Goal: Task Accomplishment & Management: Manage account settings

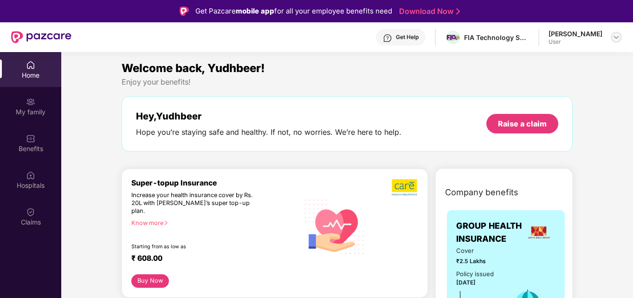
click at [614, 36] on img at bounding box center [616, 36] width 7 height 7
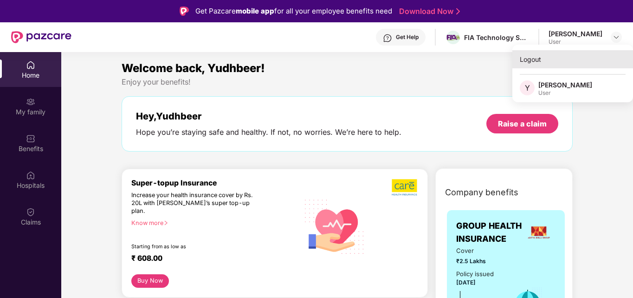
click at [536, 53] on div "Logout" at bounding box center [572, 59] width 121 height 18
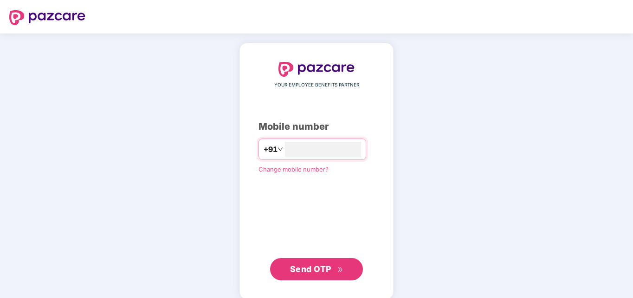
type input "**********"
click at [311, 263] on span "Send OTP" at bounding box center [310, 268] width 41 height 10
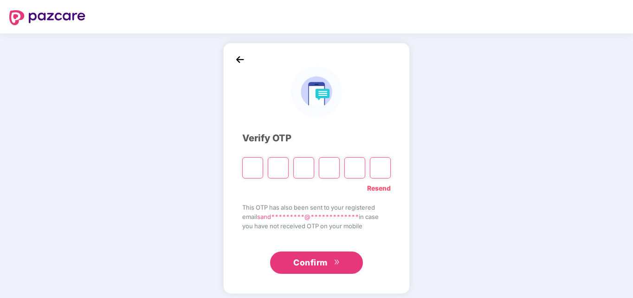
type input "*"
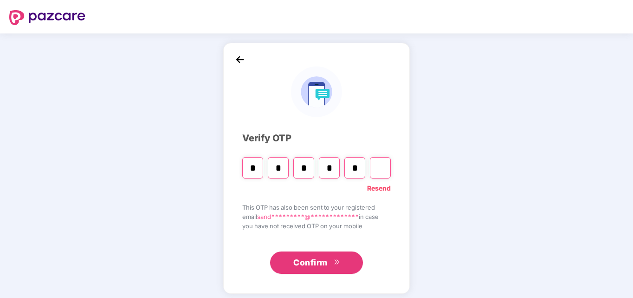
type input "*"
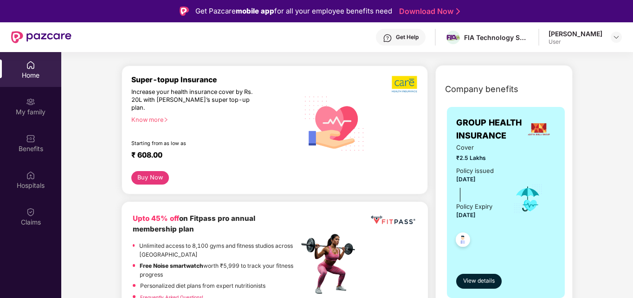
scroll to position [129, 0]
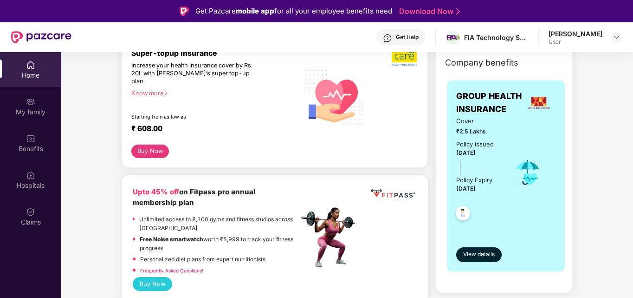
drag, startPoint x: 456, startPoint y: 186, endPoint x: 500, endPoint y: 192, distance: 44.0
click at [500, 192] on div "Cover ₹2.5 Lakhs Policy issued 21 Sept 2024 Policy Expiry 20 Sept 2025" at bounding box center [505, 172] width 99 height 112
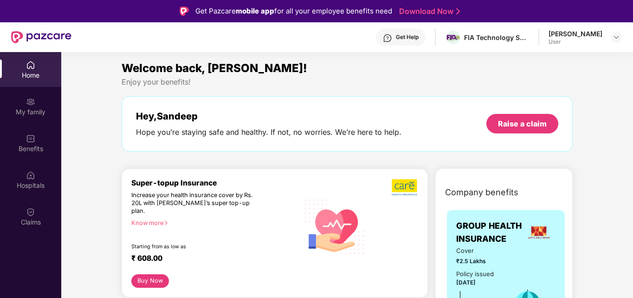
click at [553, 74] on div "Welcome back, Sandeep!" at bounding box center [347, 68] width 451 height 18
